Goal: Information Seeking & Learning: Learn about a topic

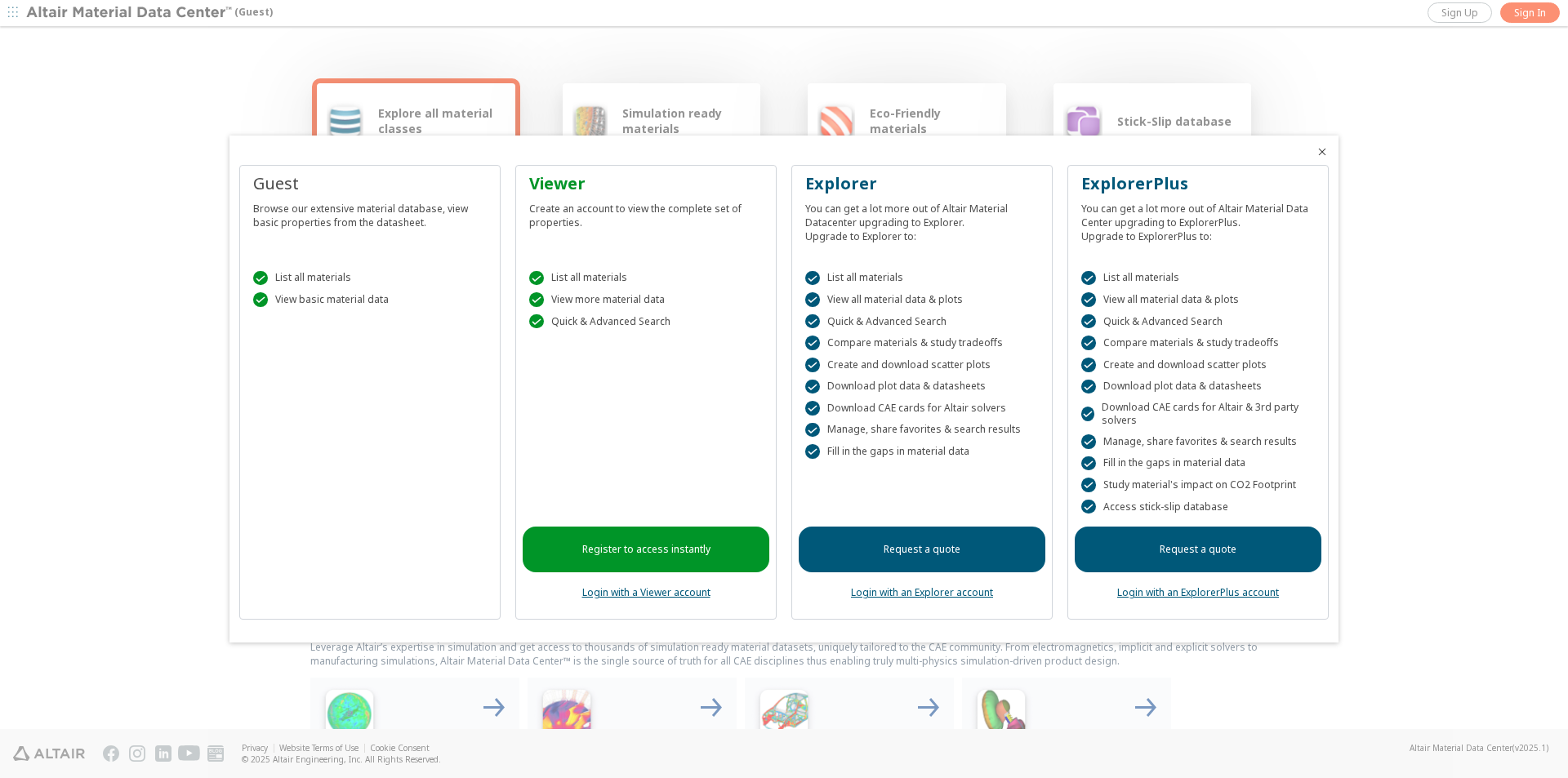
click at [655, 541] on link "Register to access instantly" at bounding box center [645, 549] width 246 height 46
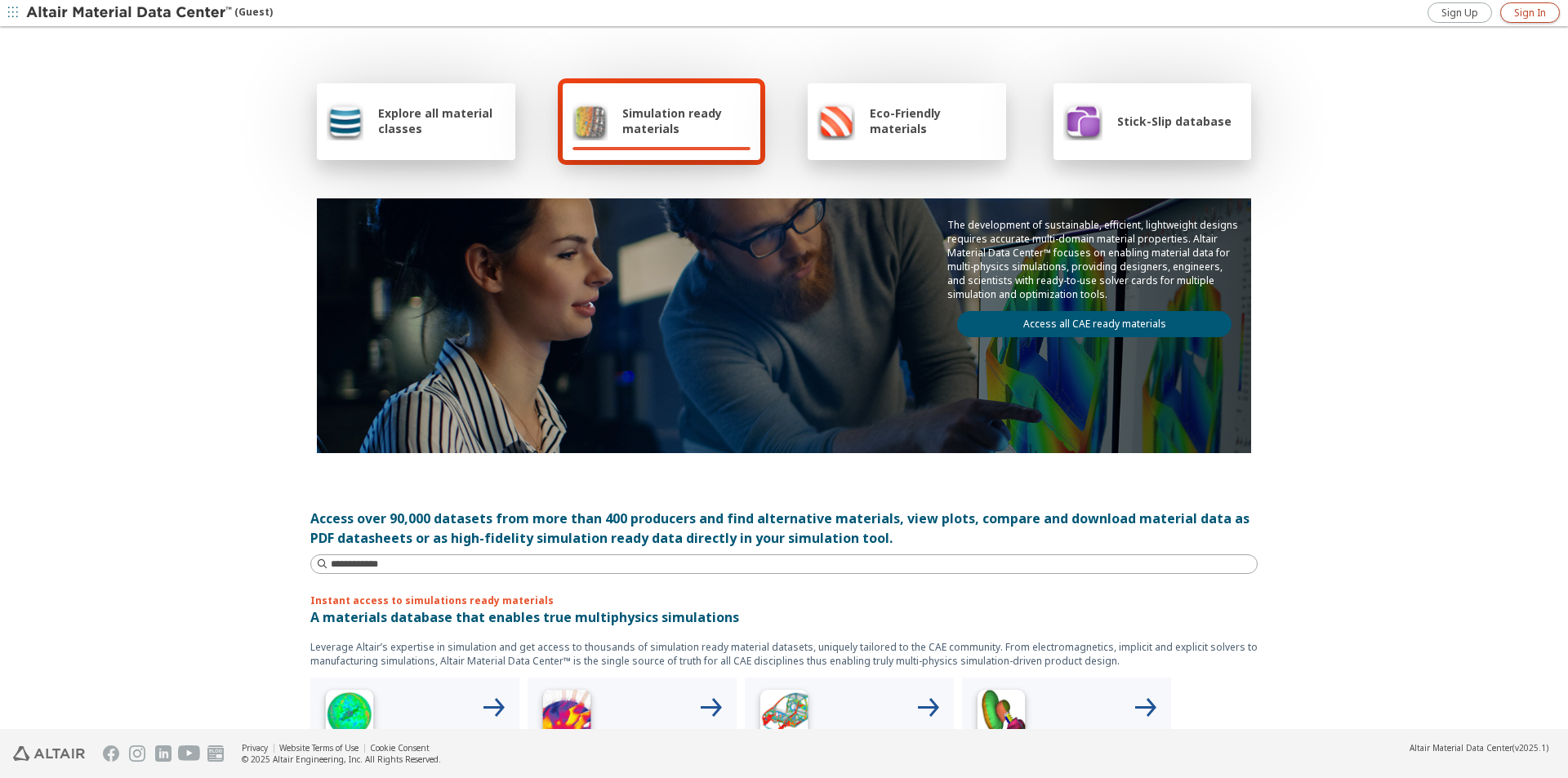
click at [1531, 13] on span "Sign In" at bounding box center [1529, 12] width 32 height 13
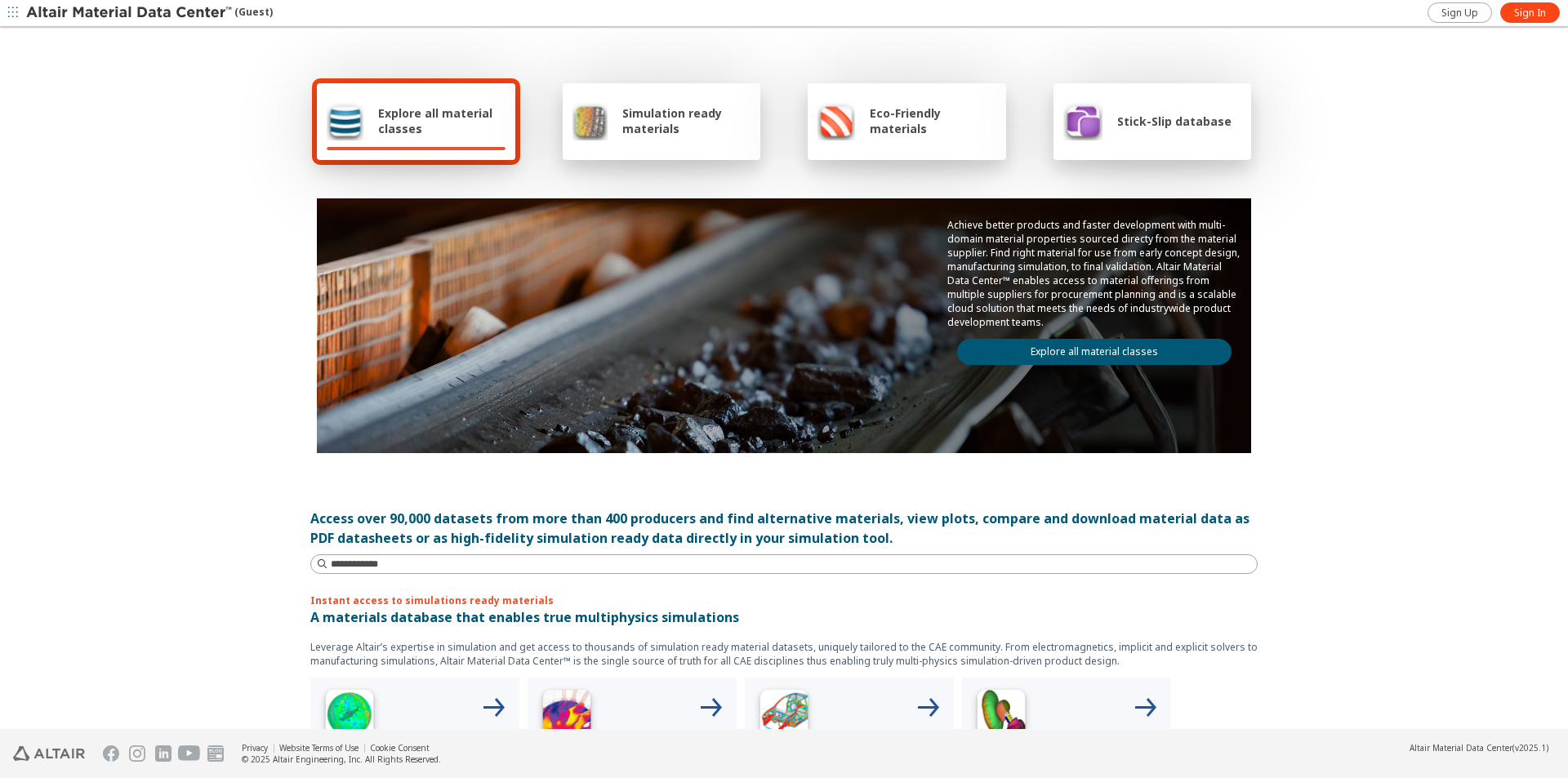
click at [614, 109] on div "Simulation ready materials" at bounding box center [662, 121] width 179 height 39
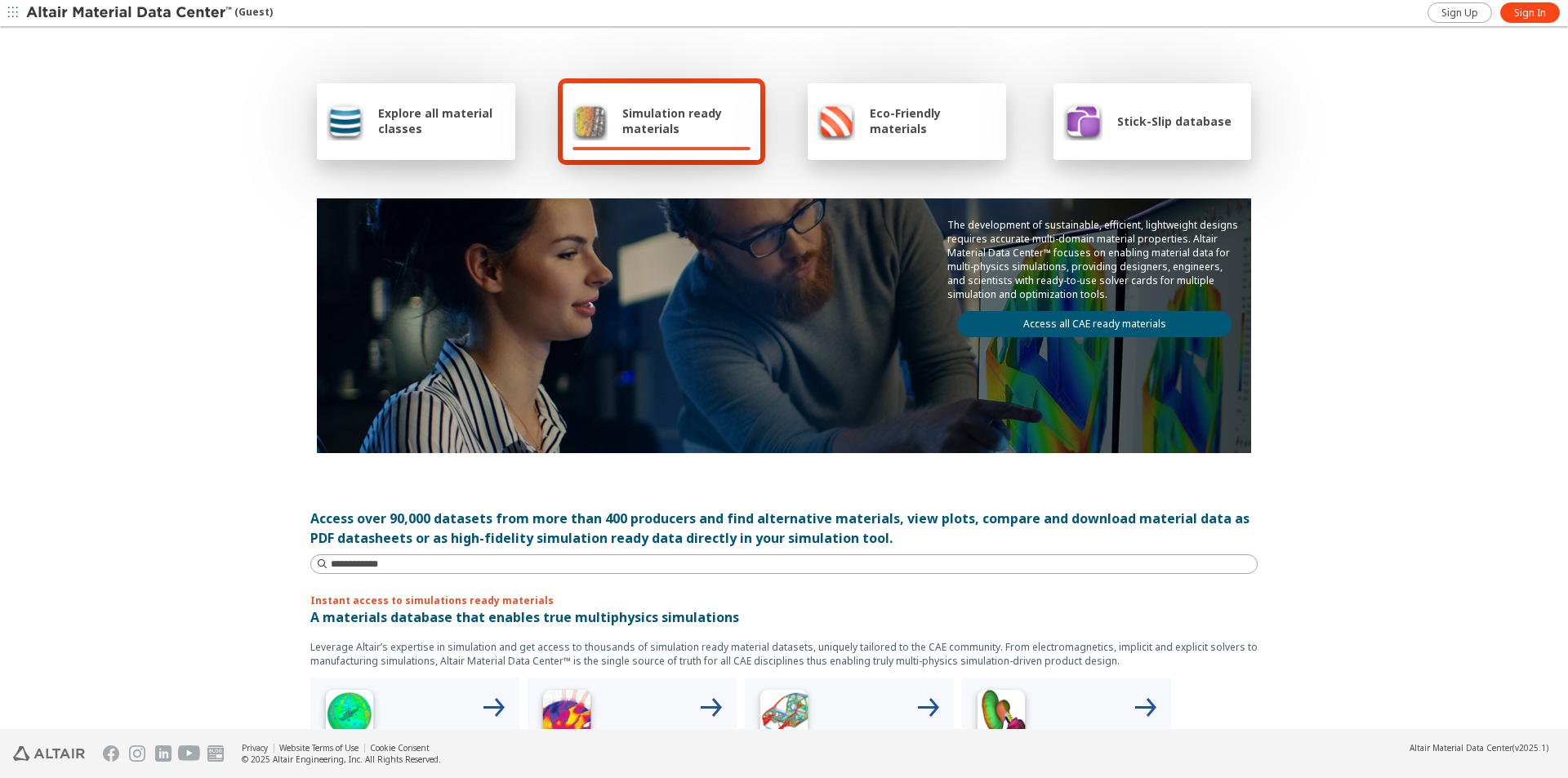
click at [472, 138] on div "Explore all material classes" at bounding box center [416, 121] width 179 height 39
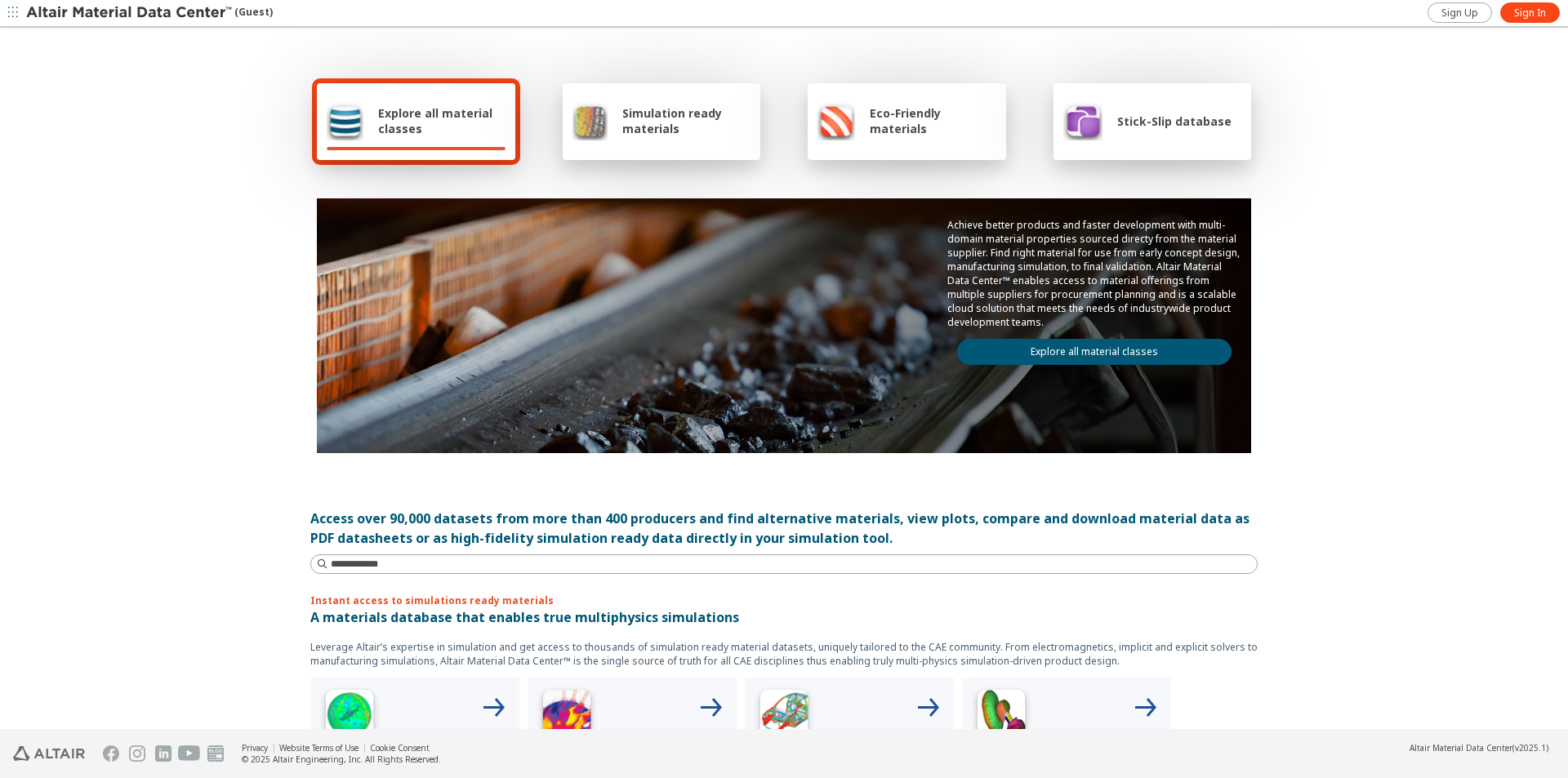
click at [628, 128] on span "Simulation ready materials" at bounding box center [686, 120] width 128 height 31
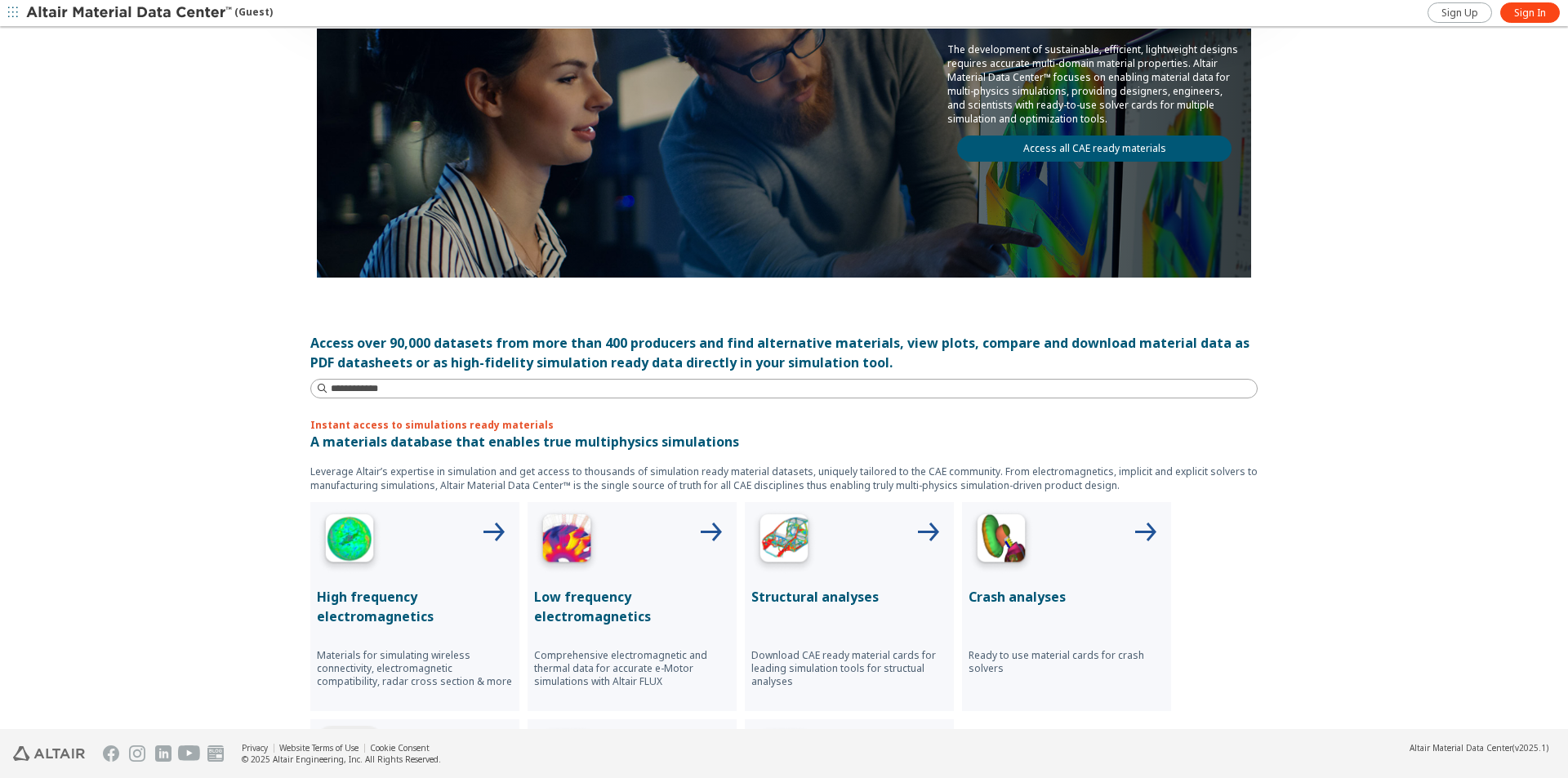
scroll to position [178, 0]
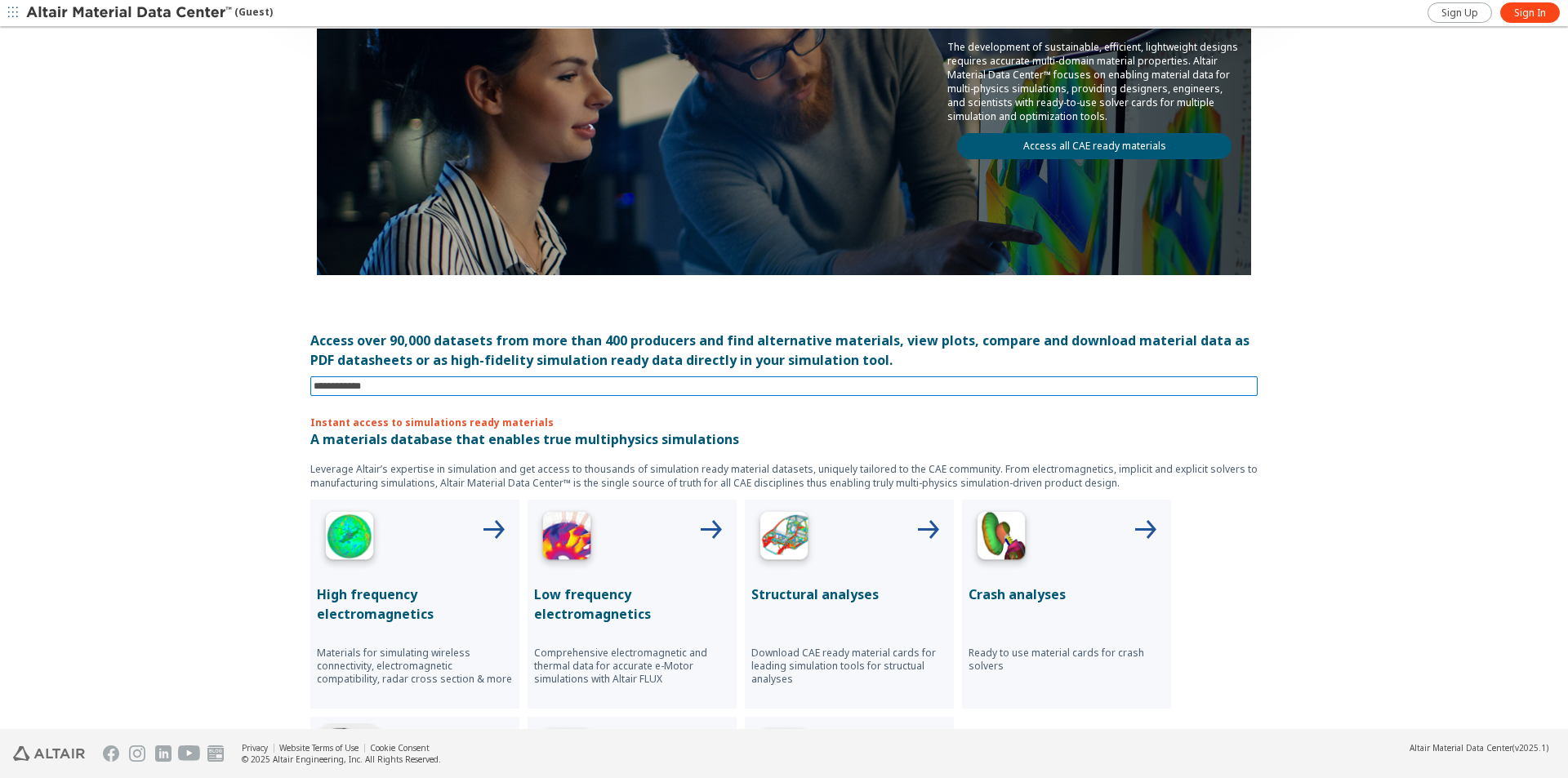
click at [449, 392] on input at bounding box center [785, 385] width 944 height 18
type input "******"
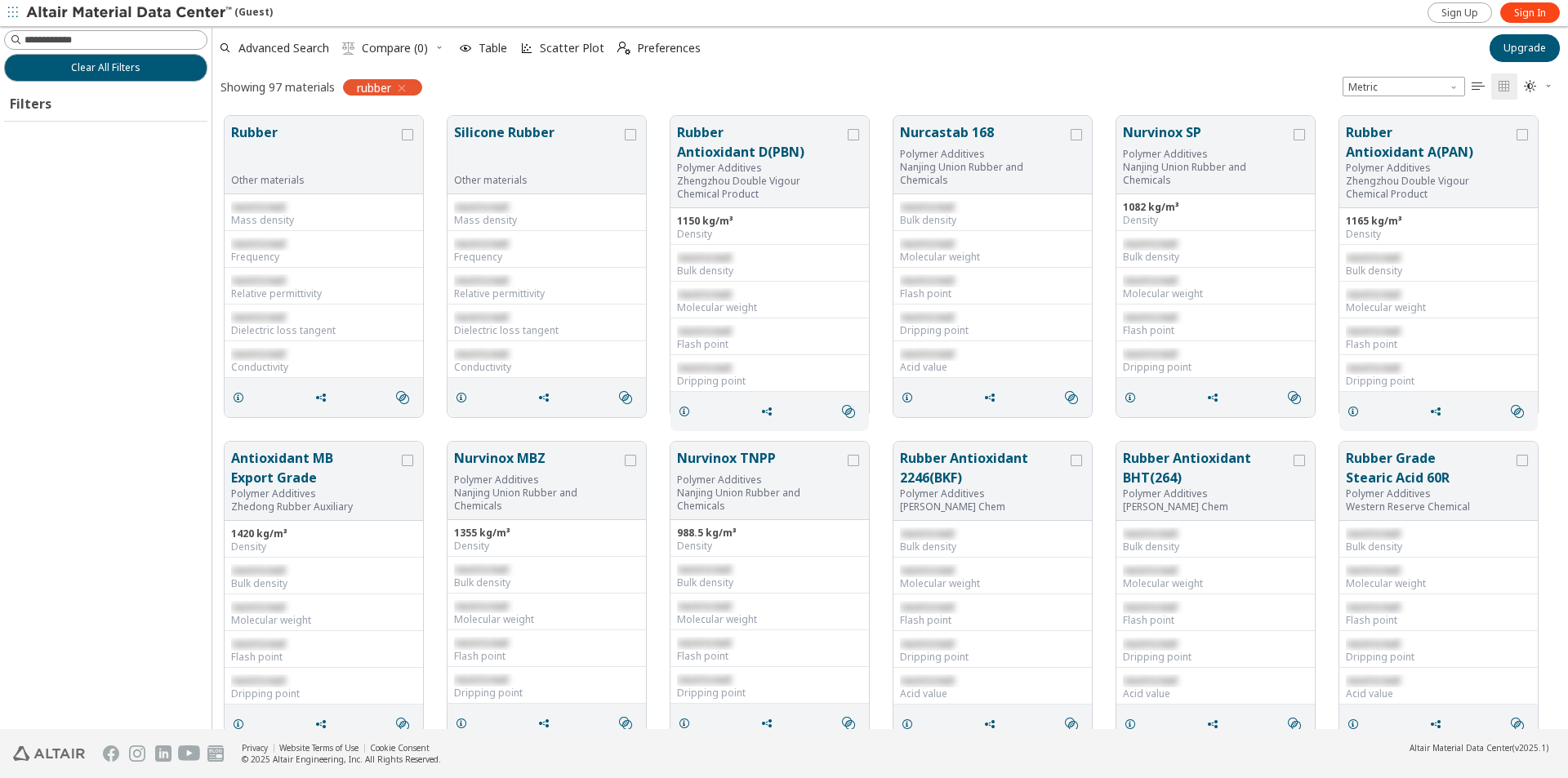
scroll to position [613, 1344]
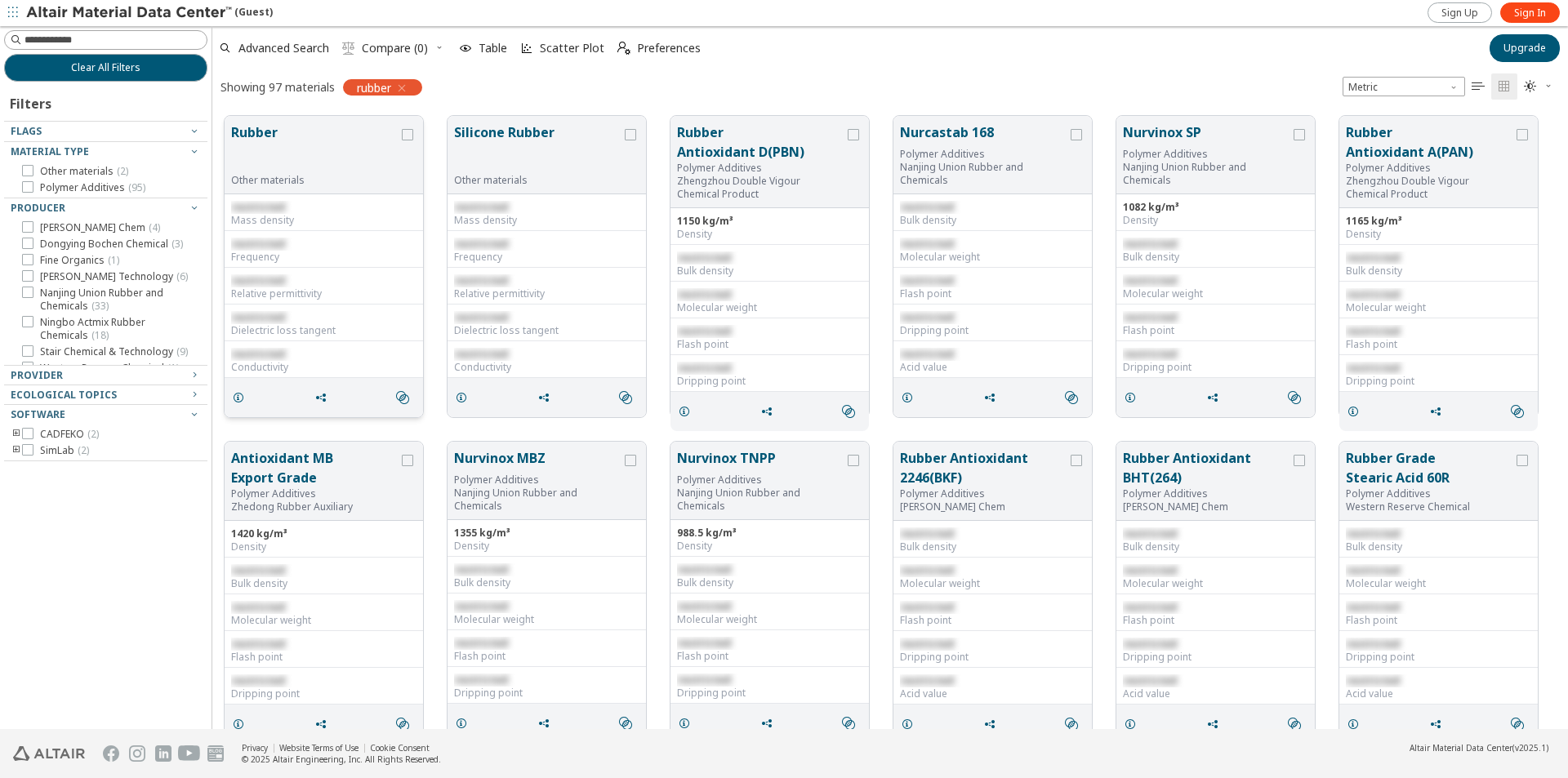
click at [258, 131] on button "Rubber" at bounding box center [315, 148] width 167 height 52
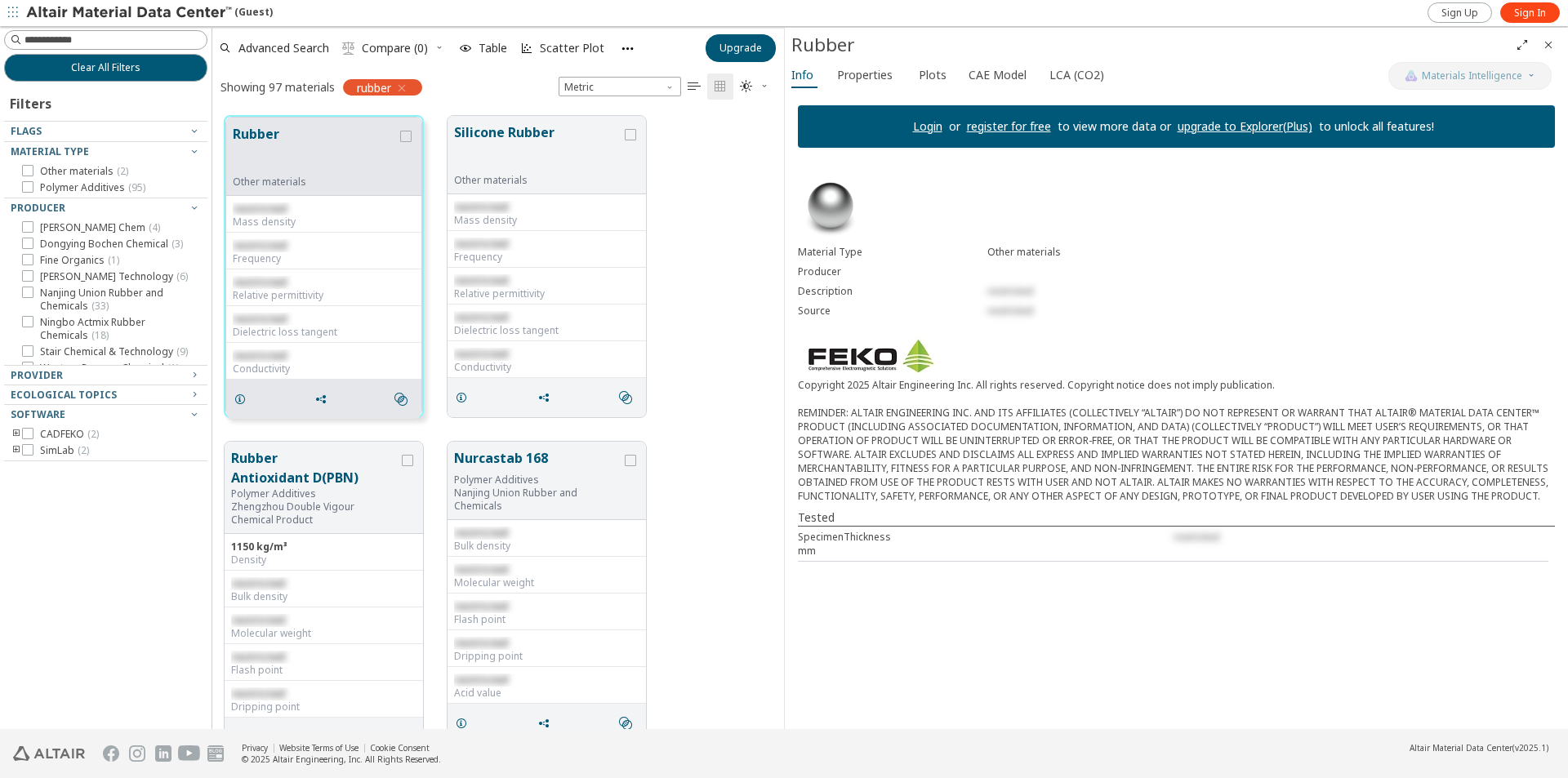
click at [1036, 128] on link "register for free" at bounding box center [1009, 126] width 84 height 16
click at [921, 123] on link "Login" at bounding box center [928, 126] width 30 height 16
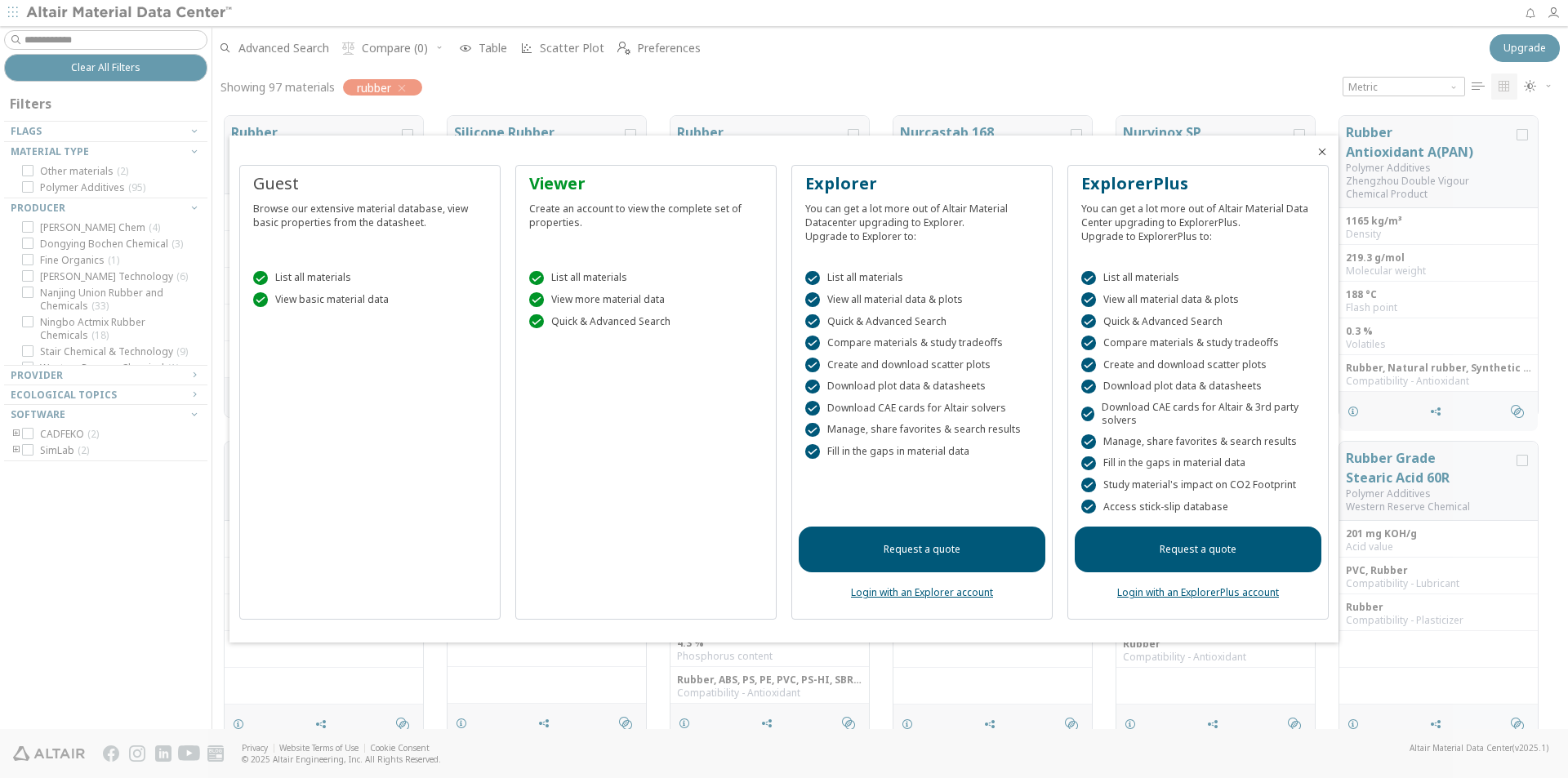
scroll to position [613, 1344]
click at [860, 204] on div "You can get a lot more out of Altair Material Datacenter upgrading to Explorer.…" at bounding box center [922, 219] width 233 height 48
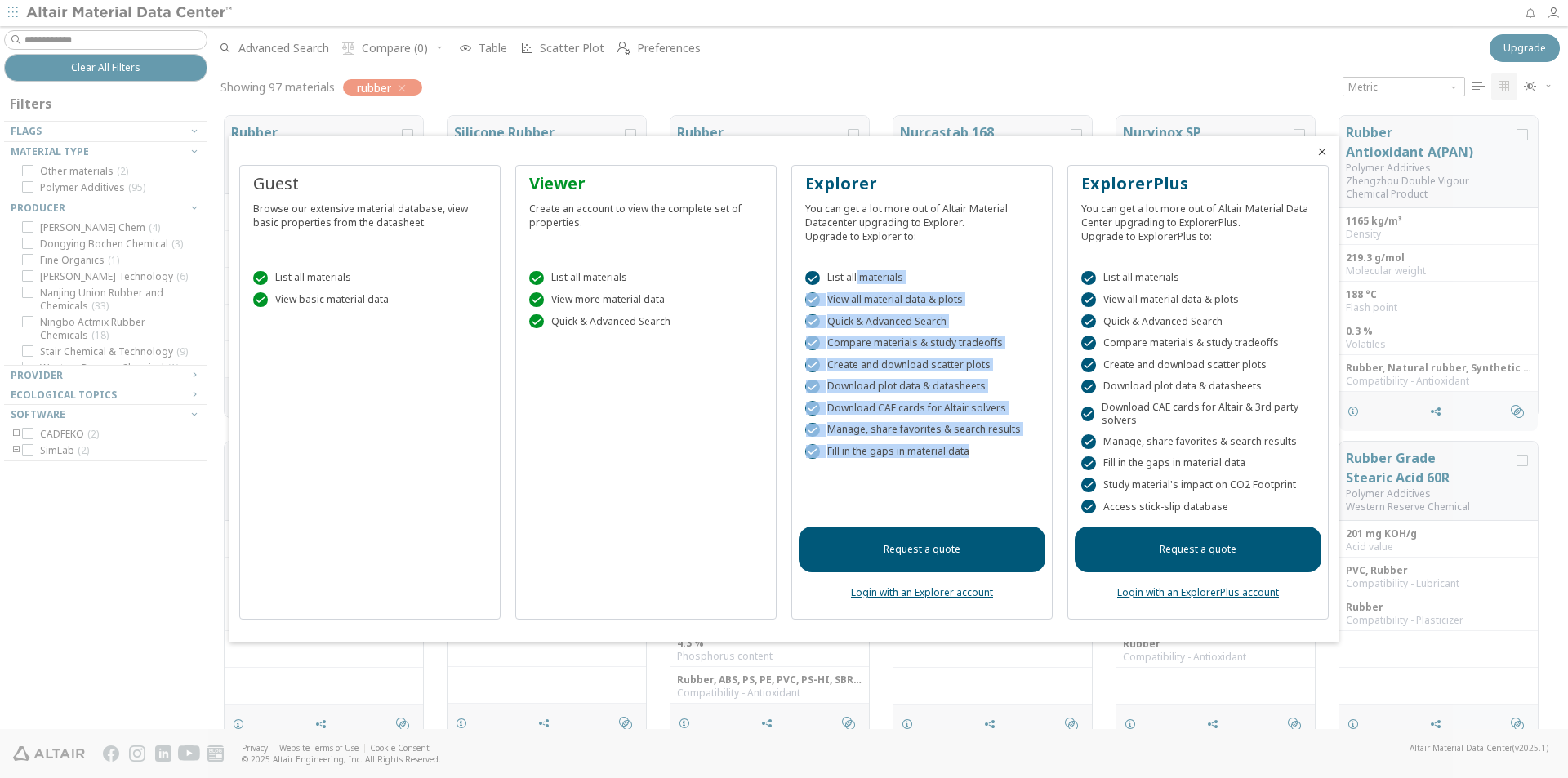
drag, startPoint x: 856, startPoint y: 278, endPoint x: 997, endPoint y: 458, distance: 228.7
click at [997, 458] on div " List all materials  View all material data & plots  Quick & Advanced Search…" at bounding box center [921, 378] width 246 height 255
click at [997, 458] on div " Fill in the gaps in material data" at bounding box center [922, 451] width 233 height 15
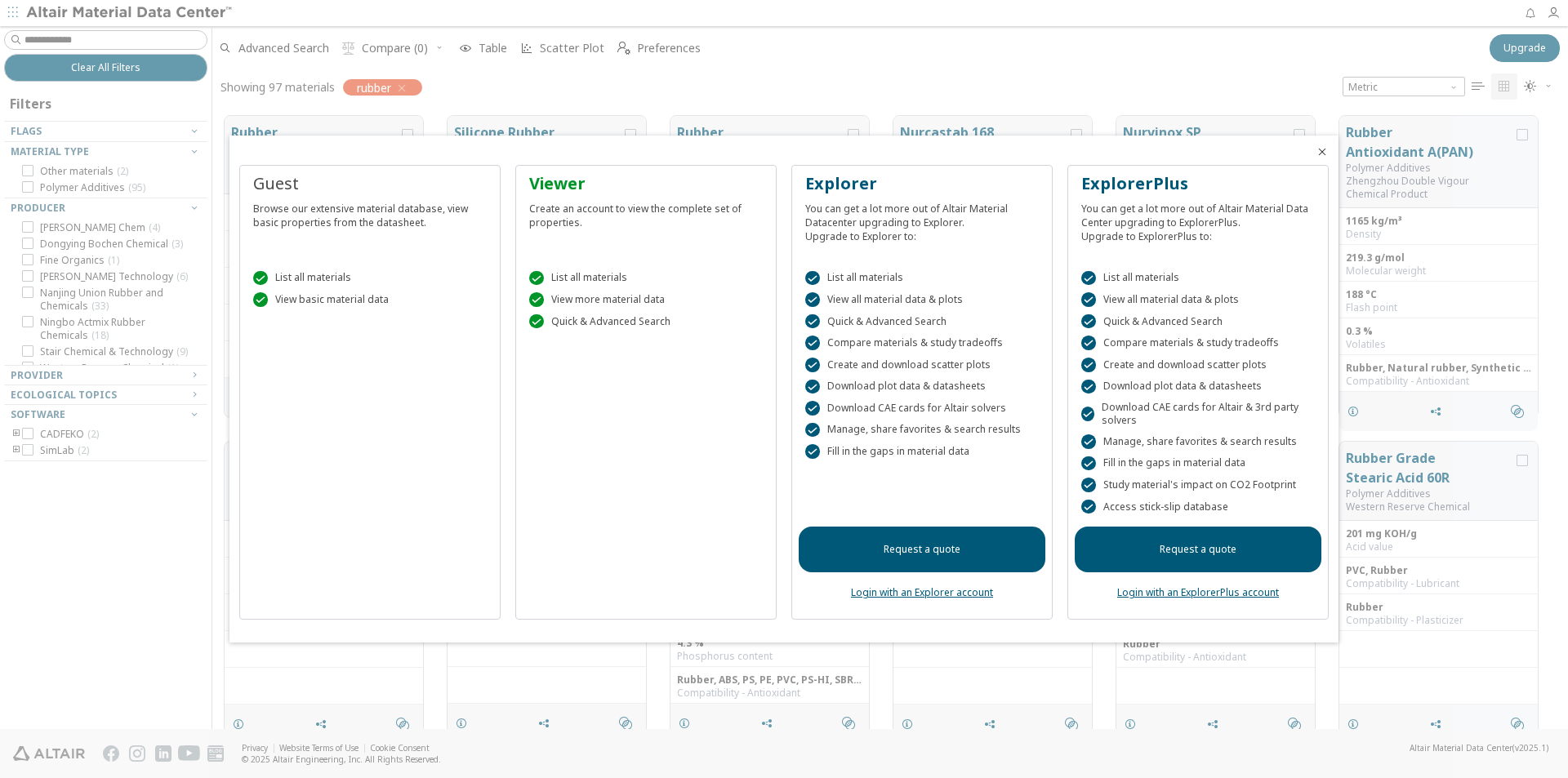
click at [1321, 151] on icon "Close" at bounding box center [1322, 152] width 13 height 13
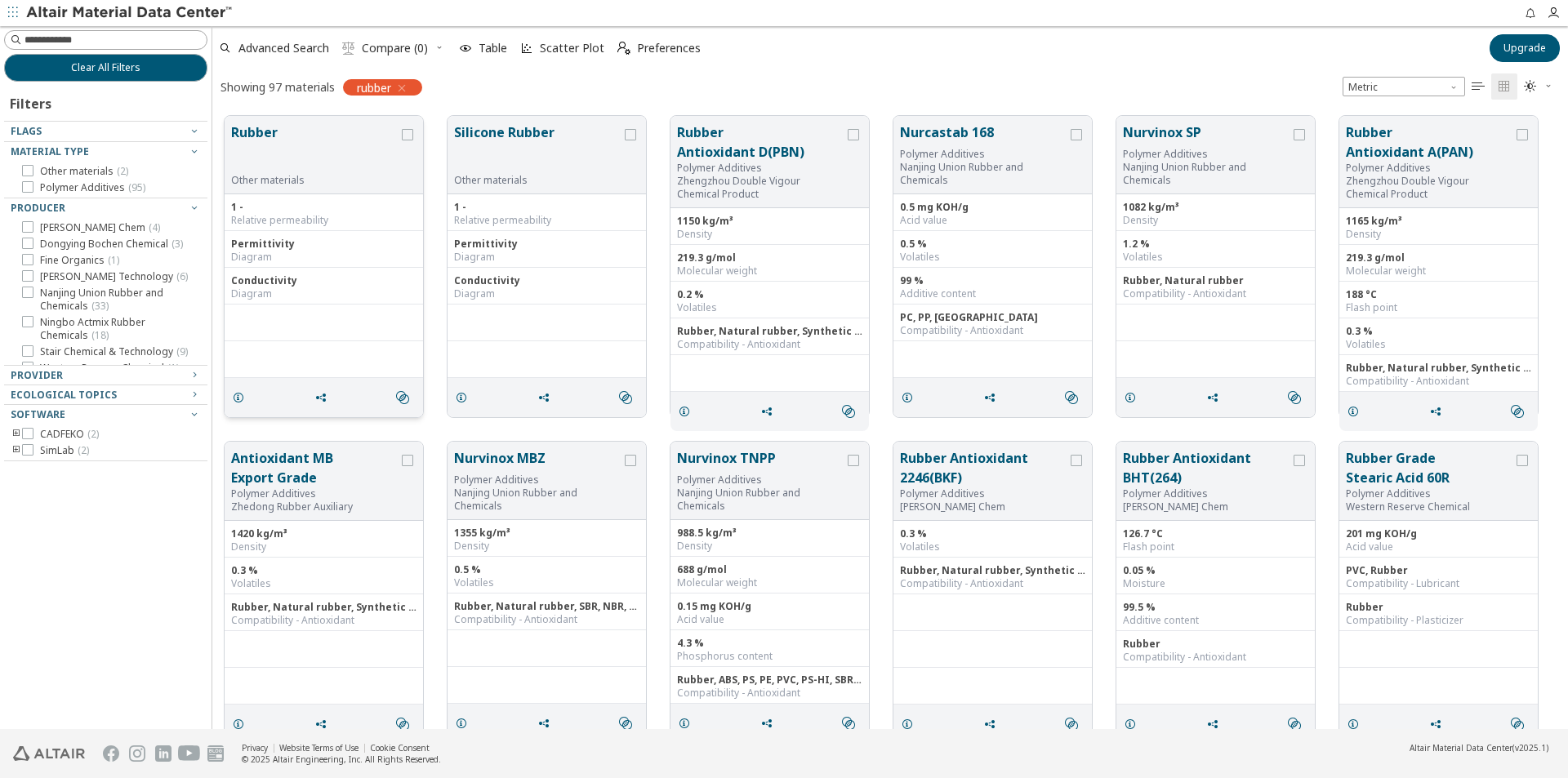
click at [257, 131] on button "Rubber" at bounding box center [315, 148] width 167 height 52
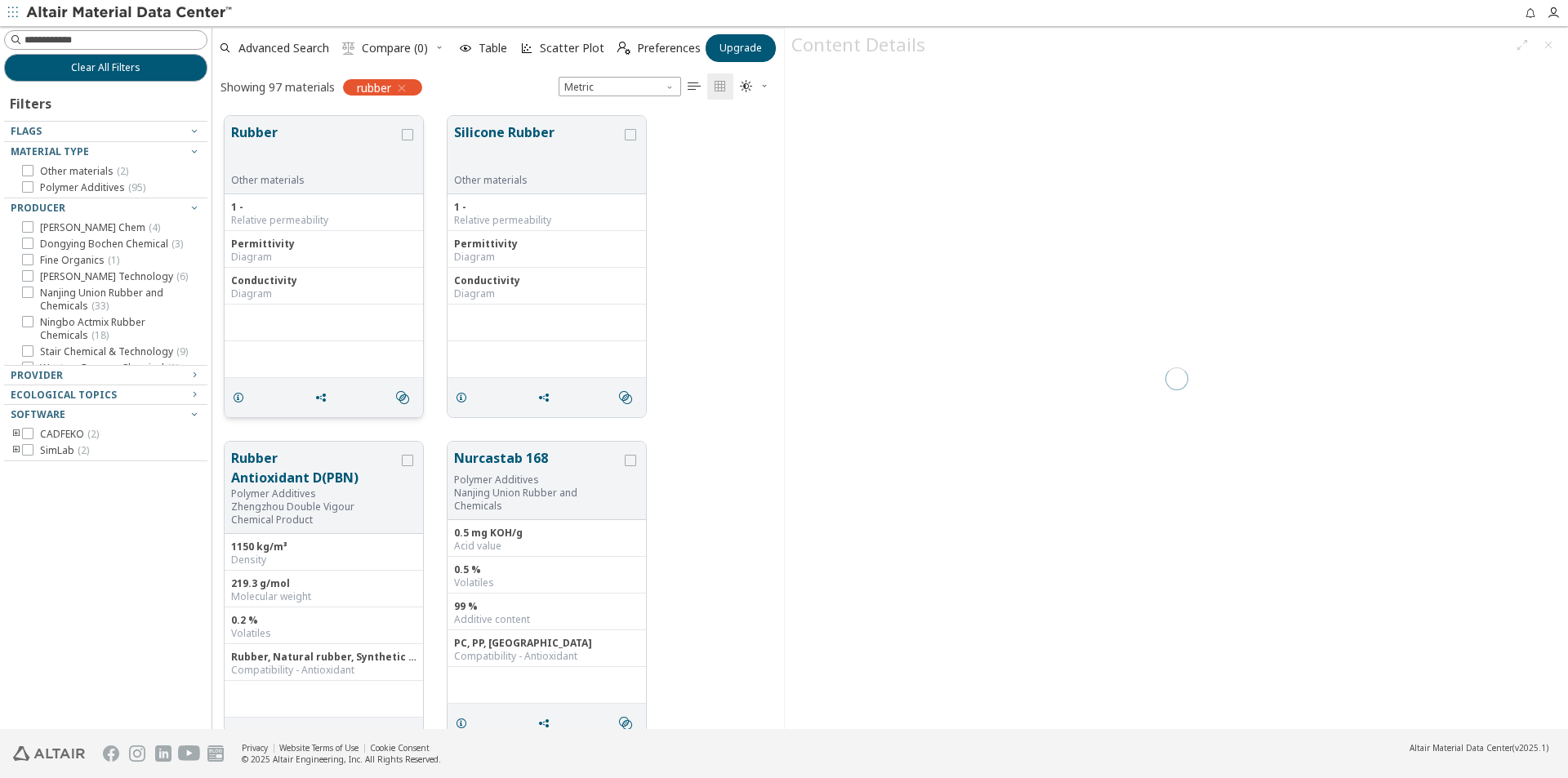
scroll to position [613, 559]
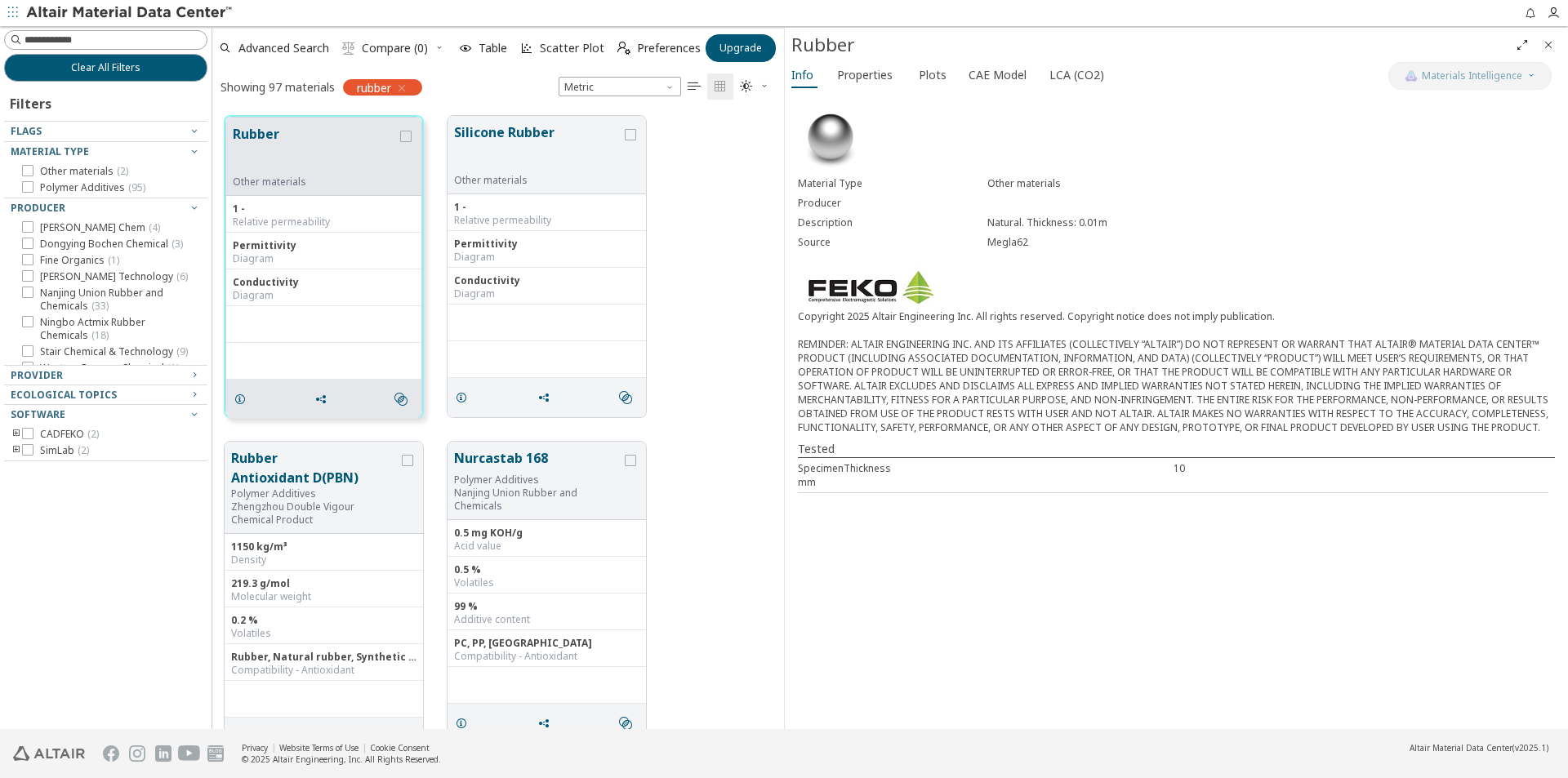
click at [985, 249] on div "Source Megla62" at bounding box center [1176, 243] width 757 height 19
drag, startPoint x: 985, startPoint y: 249, endPoint x: 1089, endPoint y: 229, distance: 105.9
click at [1089, 229] on div "Material Type Other materials Producer Description Natural. Thickness: 0.01m So…" at bounding box center [1176, 212] width 757 height 78
click at [859, 82] on span "Properties" at bounding box center [864, 75] width 55 height 26
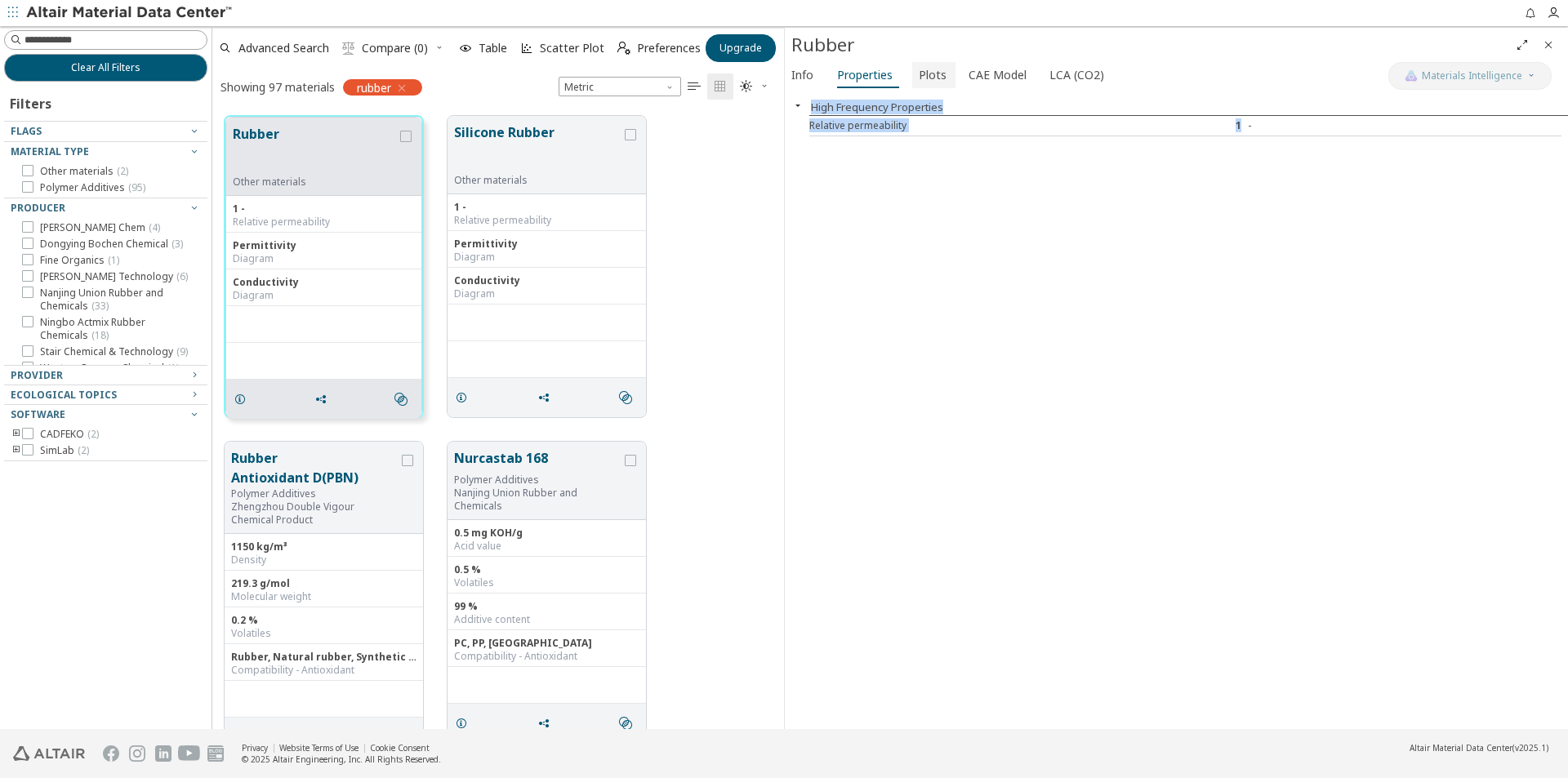
drag, startPoint x: 1239, startPoint y: 133, endPoint x: 914, endPoint y: 85, distance: 328.5
click at [914, 85] on div "Info Properties Plots CAE Model LCA (CO2) High Frequency Properties Relative pe…" at bounding box center [1175, 395] width 783 height 667
click at [919, 85] on span "Plots" at bounding box center [933, 75] width 28 height 26
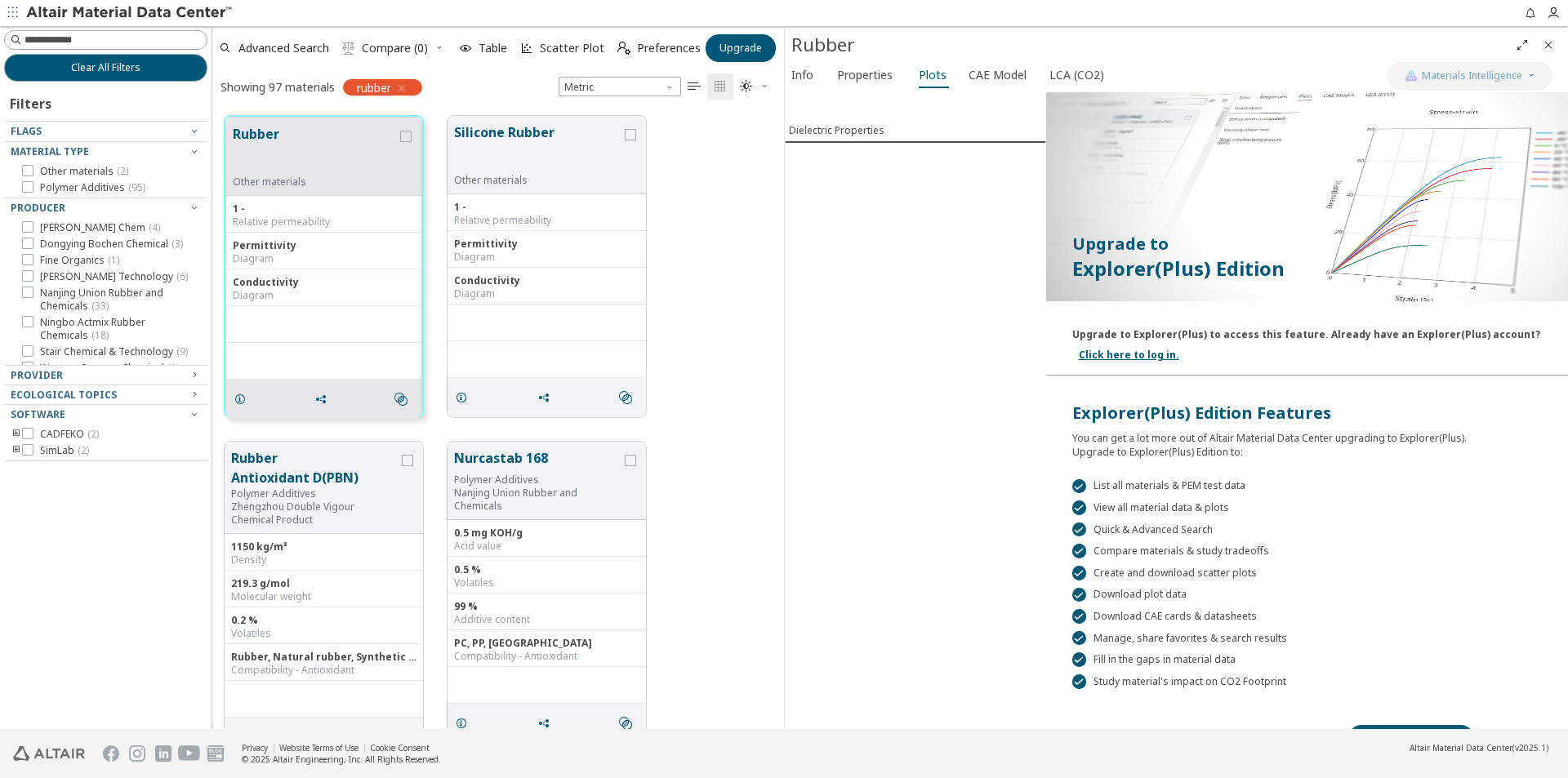
click at [1116, 335] on div "Upgrade to Explorer(Plus) to access this feature. Already have an Explorer(Plus…" at bounding box center [1306, 330] width 468 height 20
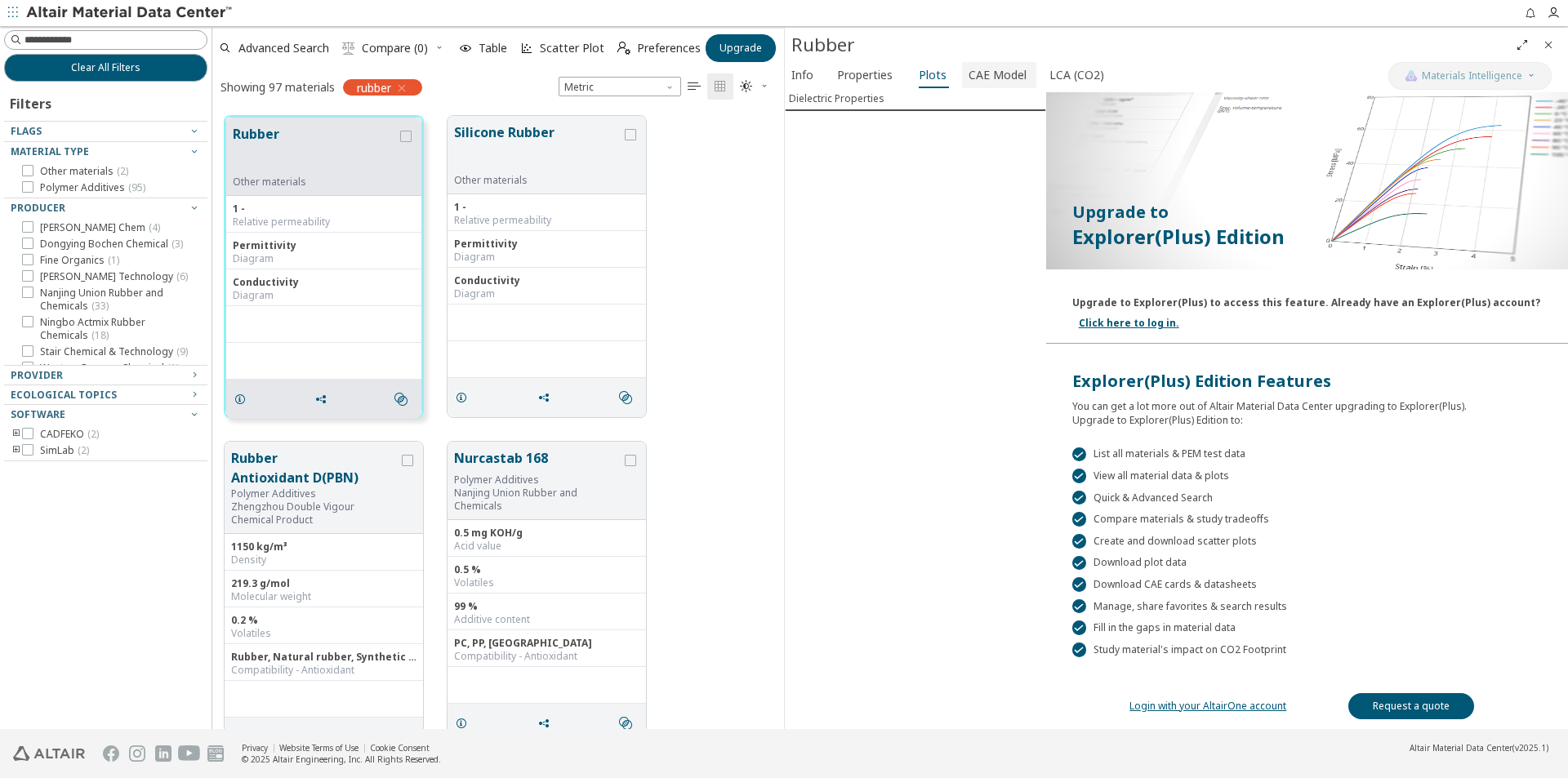
click at [989, 66] on span "CAE Model" at bounding box center [997, 75] width 58 height 26
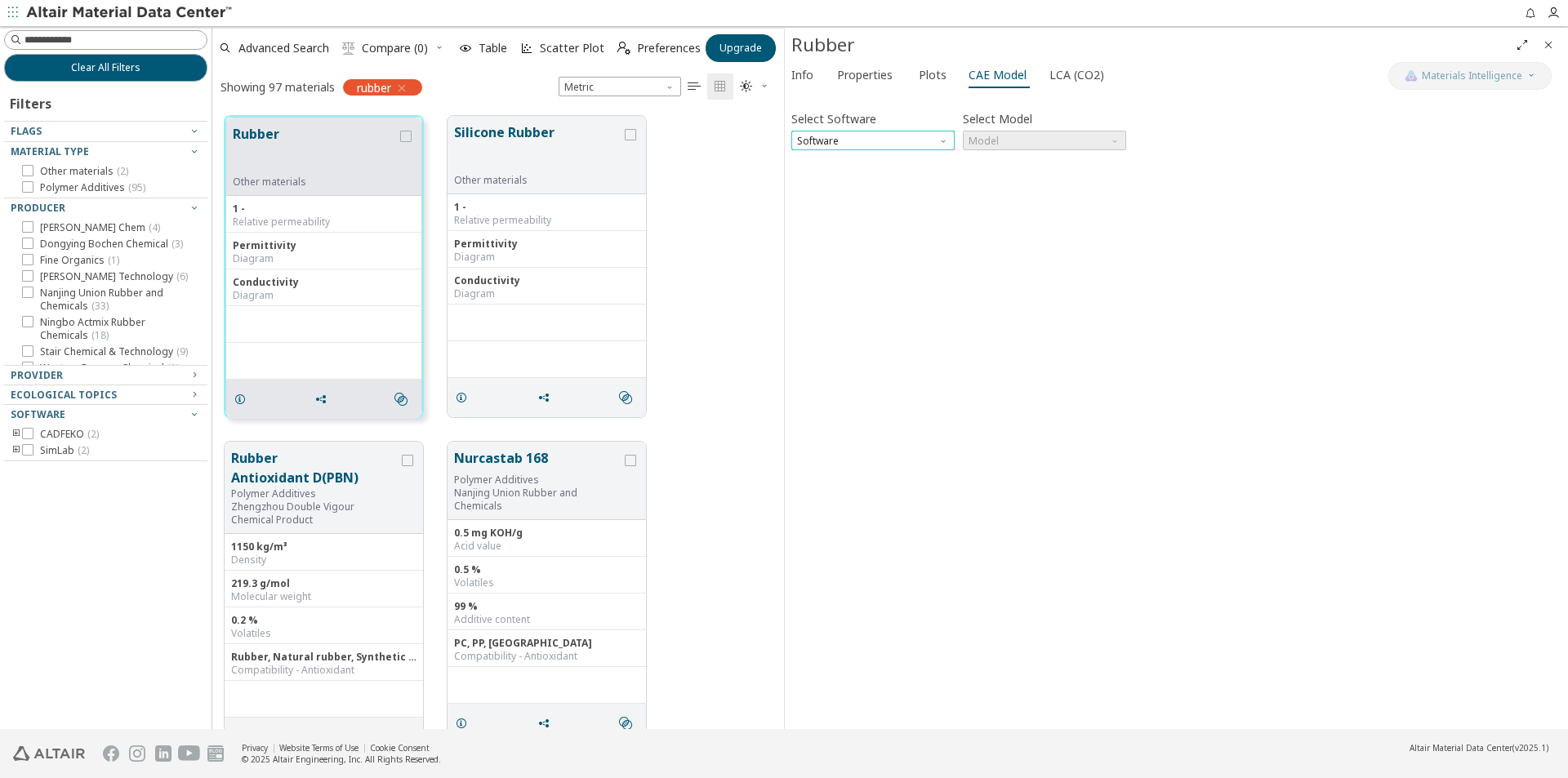
click at [906, 138] on span "Software" at bounding box center [873, 140] width 163 height 19
click at [843, 172] on button "SimLab" at bounding box center [873, 180] width 163 height 19
click at [1056, 135] on span "Model" at bounding box center [1044, 140] width 163 height 19
click at [1040, 160] on span "Dielectric Frequency List" at bounding box center [1026, 160] width 113 height 13
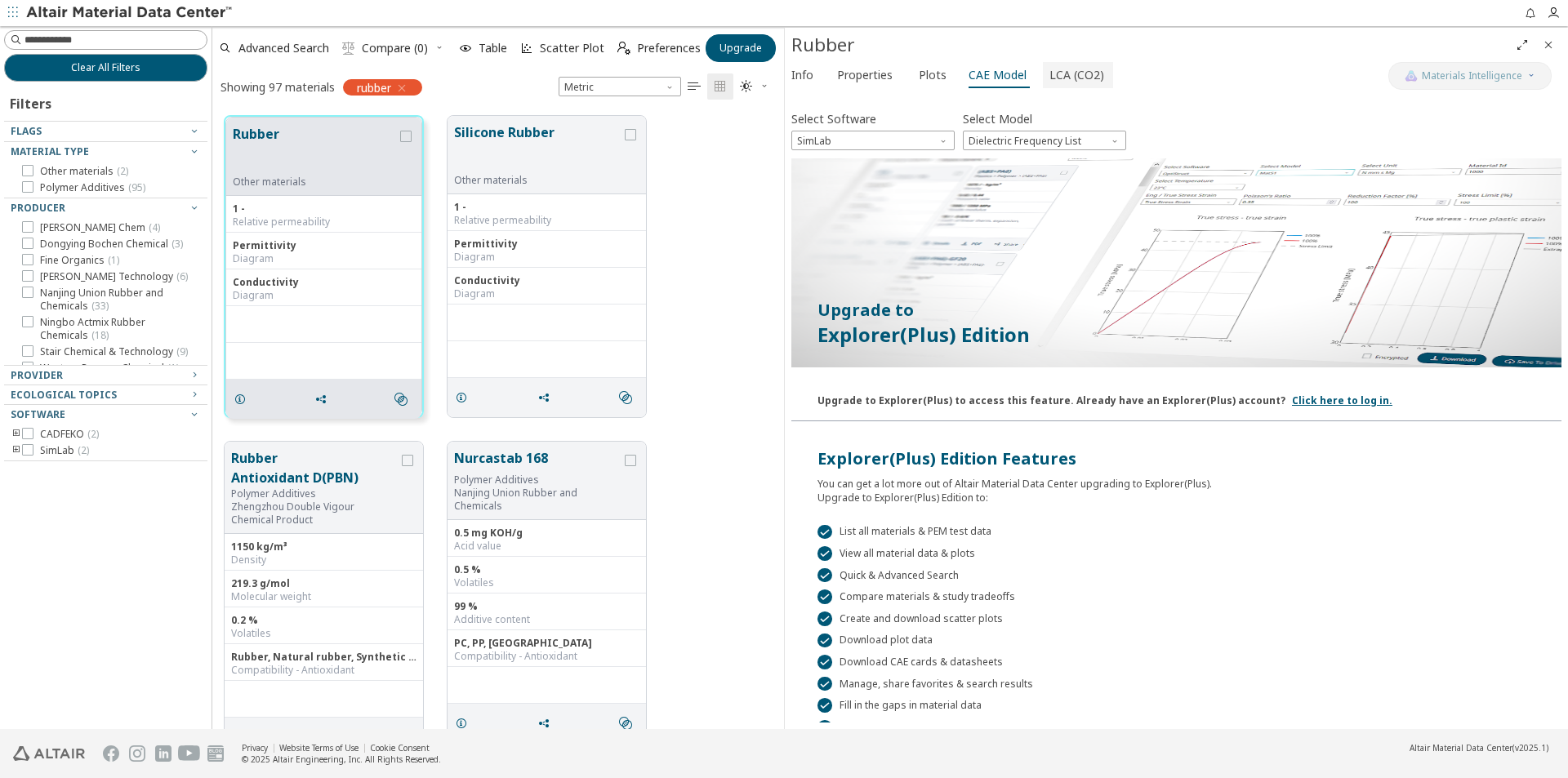
click at [1059, 83] on span "LCA (CO2)" at bounding box center [1076, 75] width 54 height 26
